Goal: Task Accomplishment & Management: Manage account settings

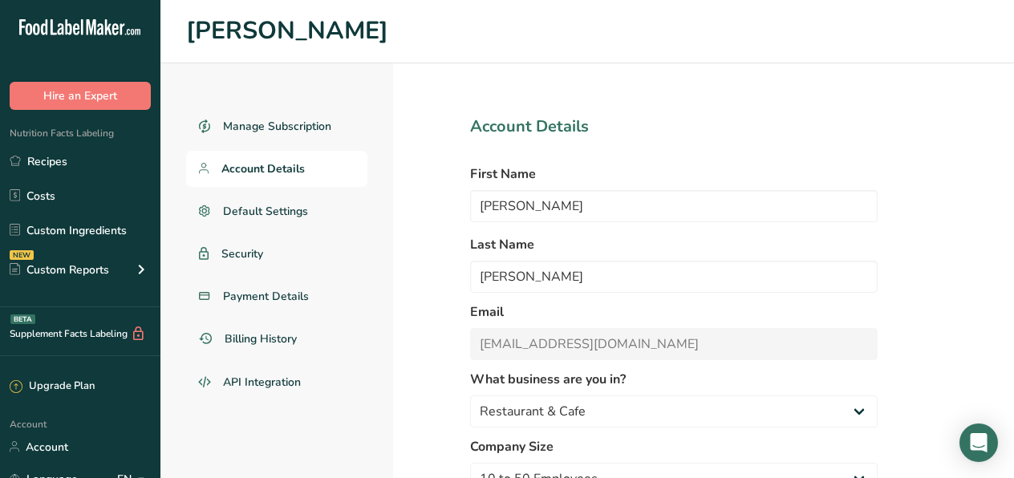
select select "2"
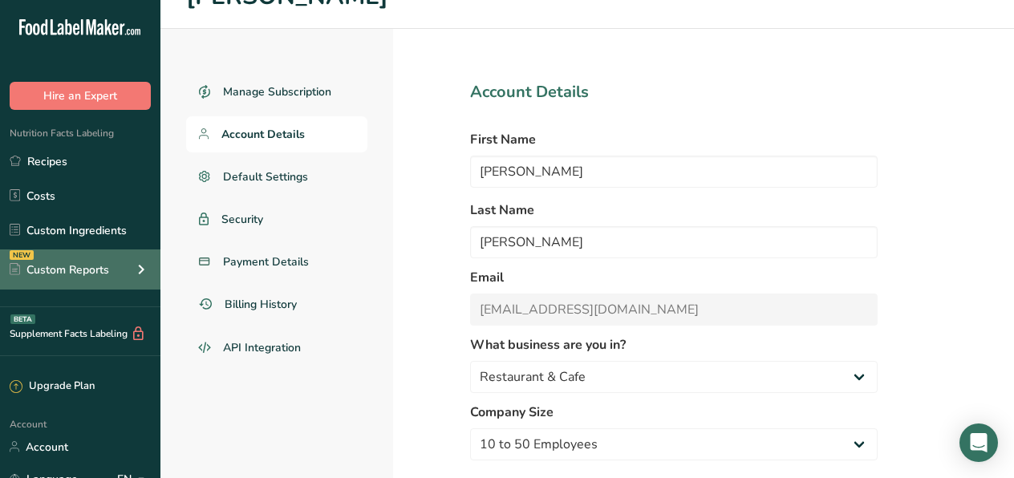
scroll to position [153, 0]
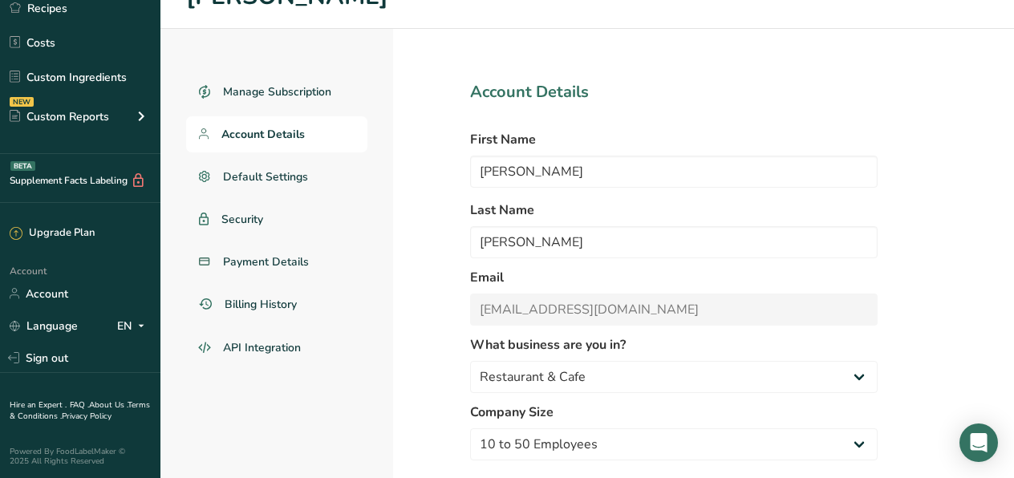
click at [288, 134] on span "Account Details" at bounding box center [262, 134] width 83 height 17
click at [272, 262] on span "Payment Details" at bounding box center [266, 261] width 87 height 17
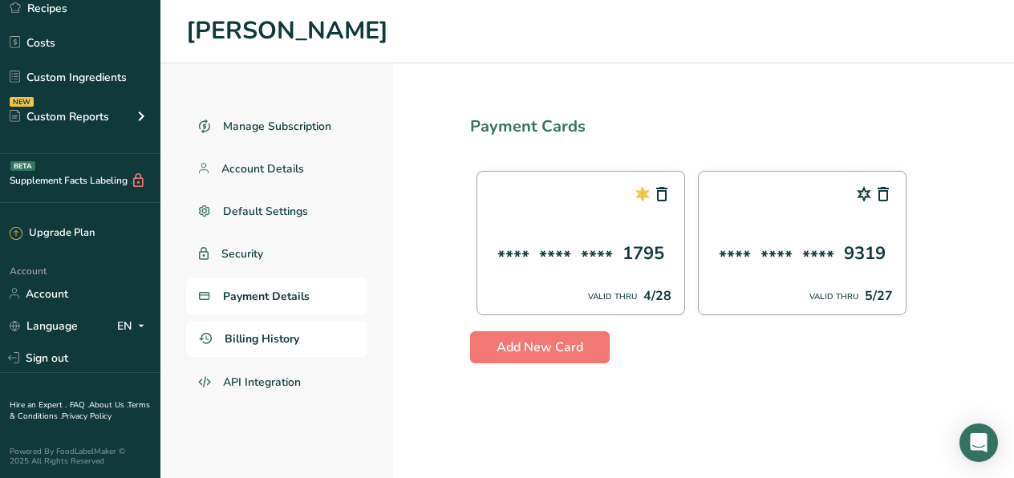
click at [250, 342] on span "Billing History" at bounding box center [262, 338] width 75 height 17
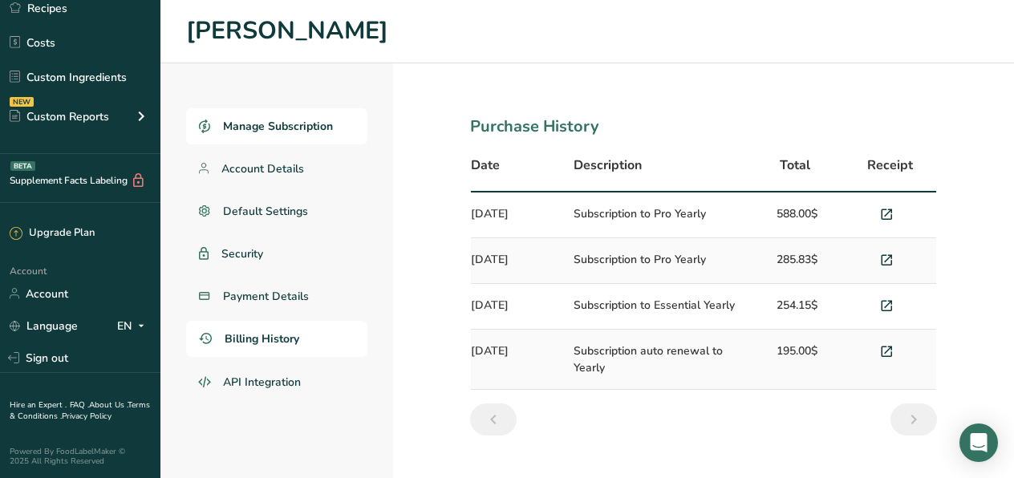
click at [238, 127] on span "Manage Subscription" at bounding box center [278, 126] width 110 height 17
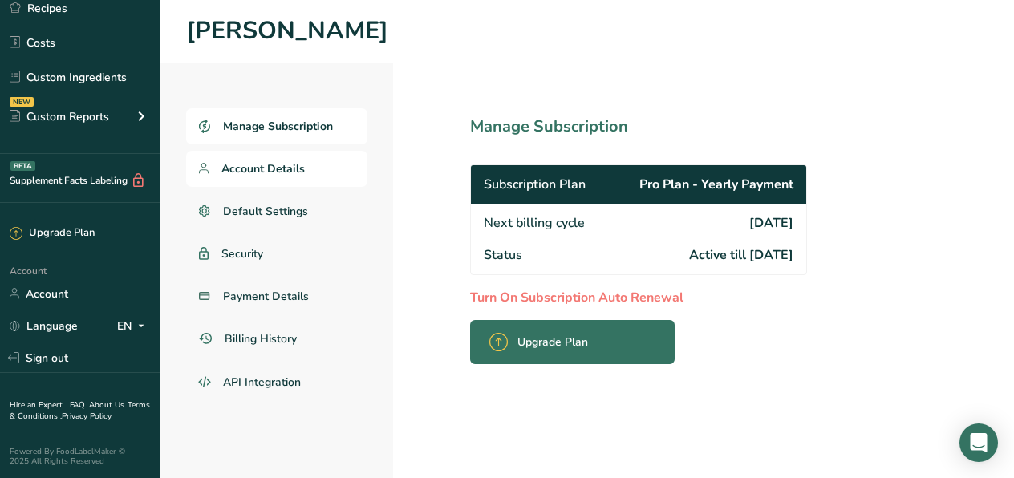
click at [276, 160] on span "Account Details" at bounding box center [262, 168] width 83 height 17
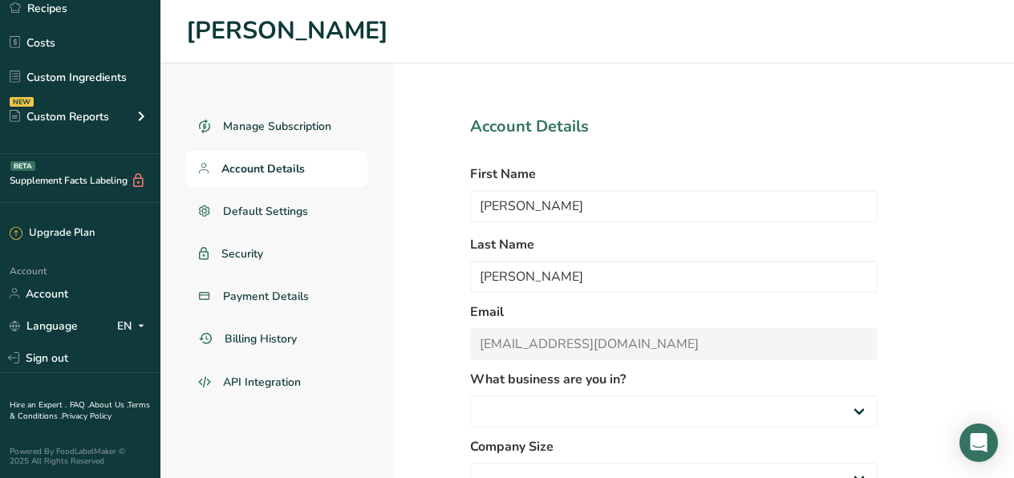
select select
select select "2"
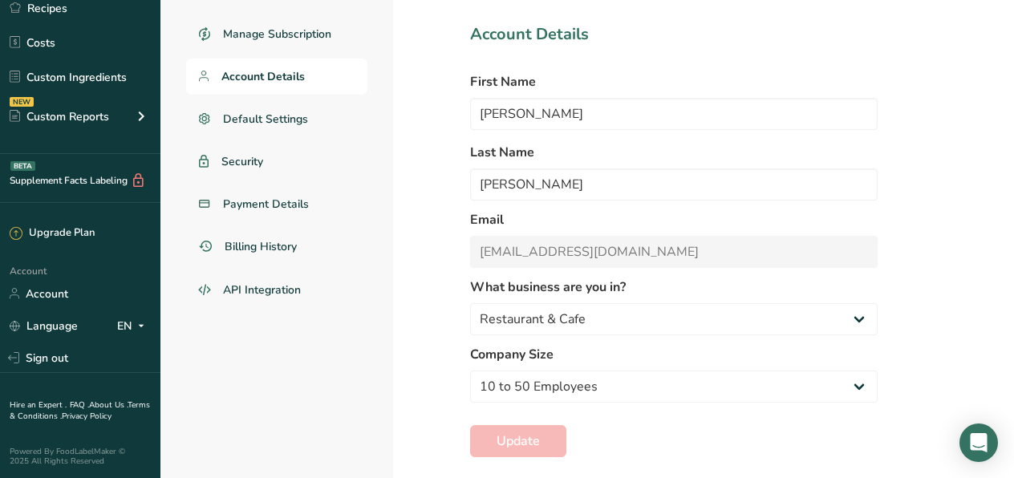
scroll to position [113, 0]
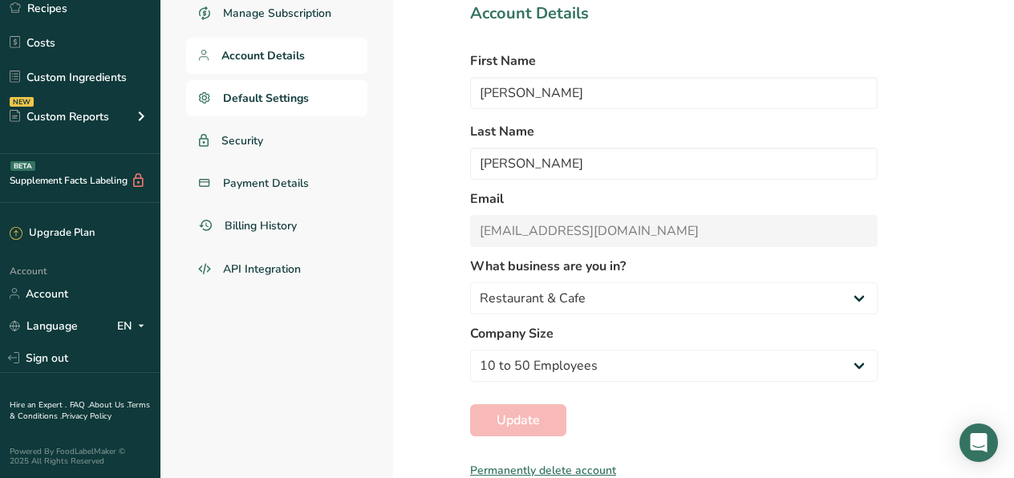
click at [277, 99] on span "Default Settings" at bounding box center [266, 98] width 86 height 17
